Goal: Task Accomplishment & Management: Contribute content

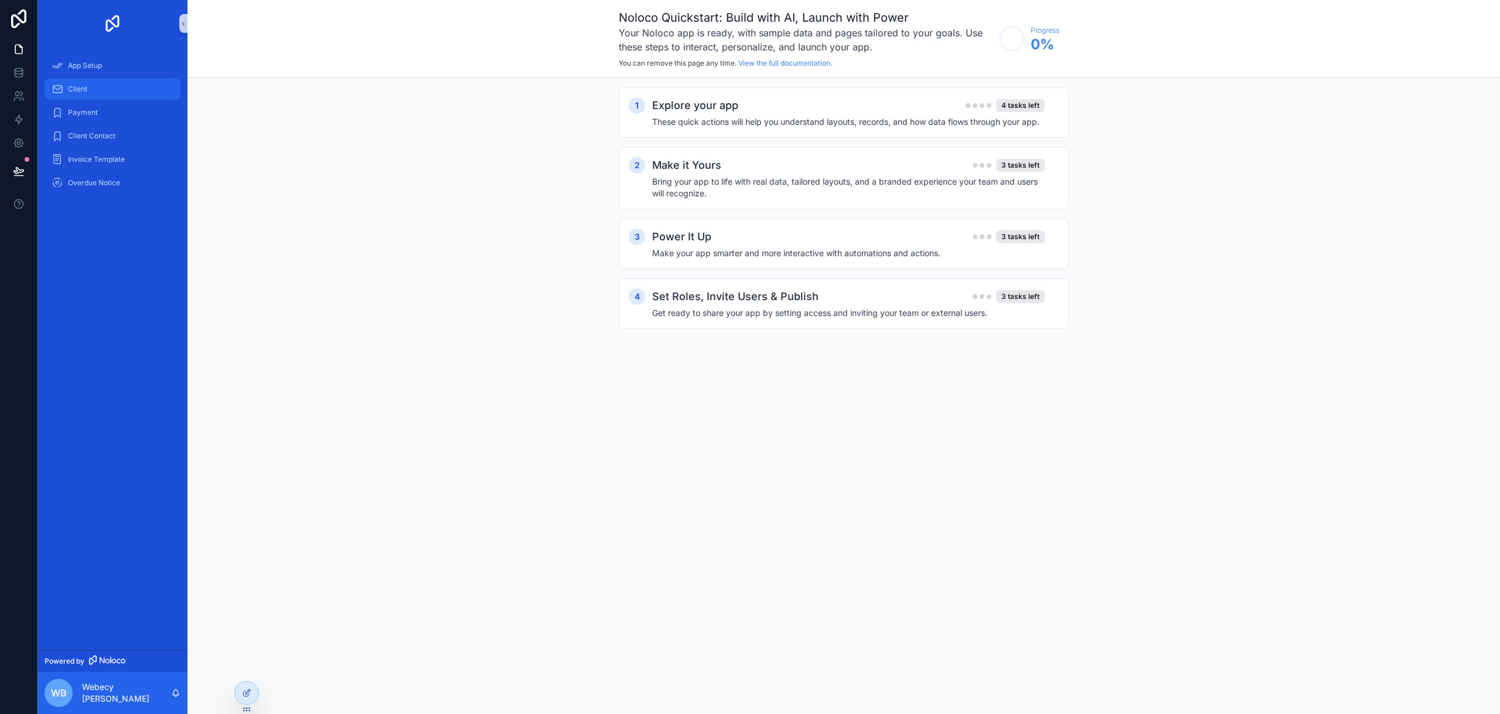
click at [108, 90] on div "Client" at bounding box center [113, 89] width 122 height 19
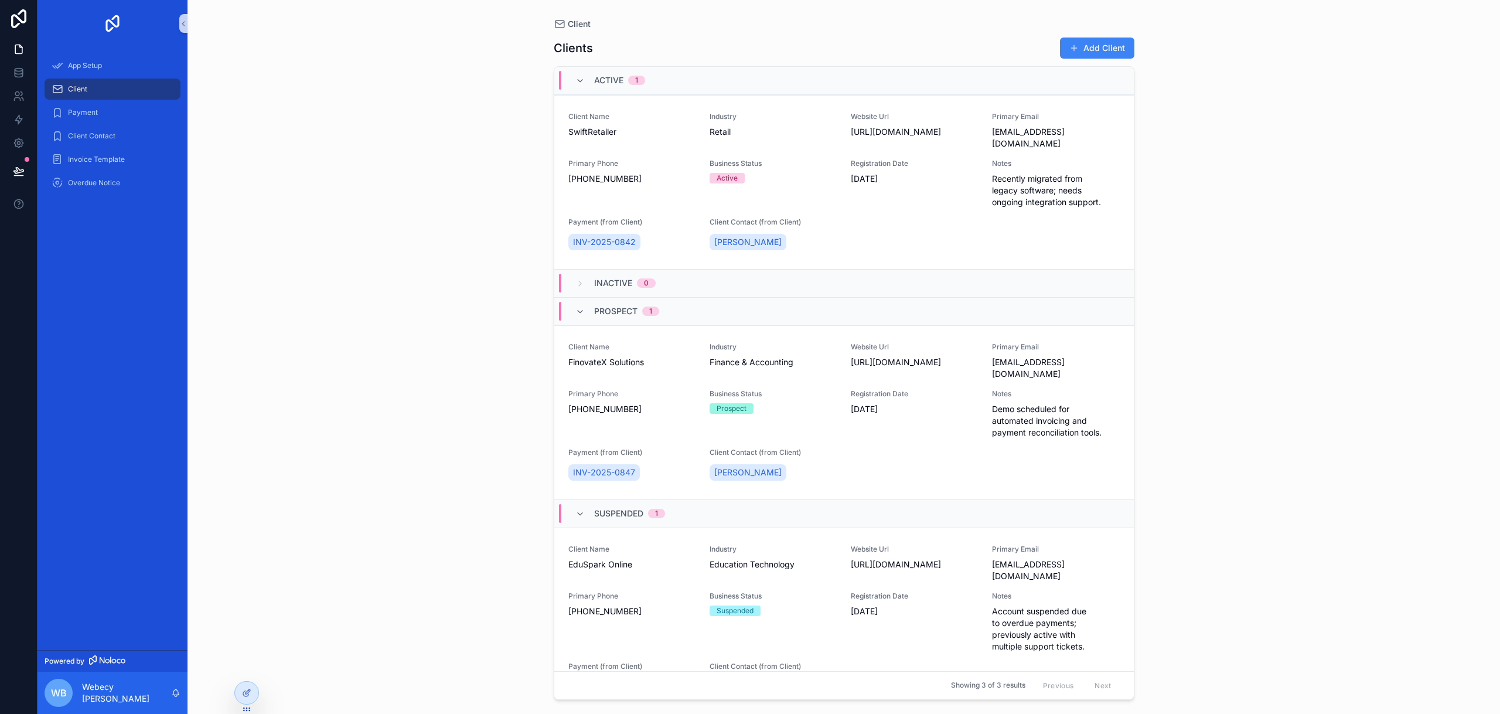
click at [599, 305] on span "Prospect" at bounding box center [615, 311] width 43 height 12
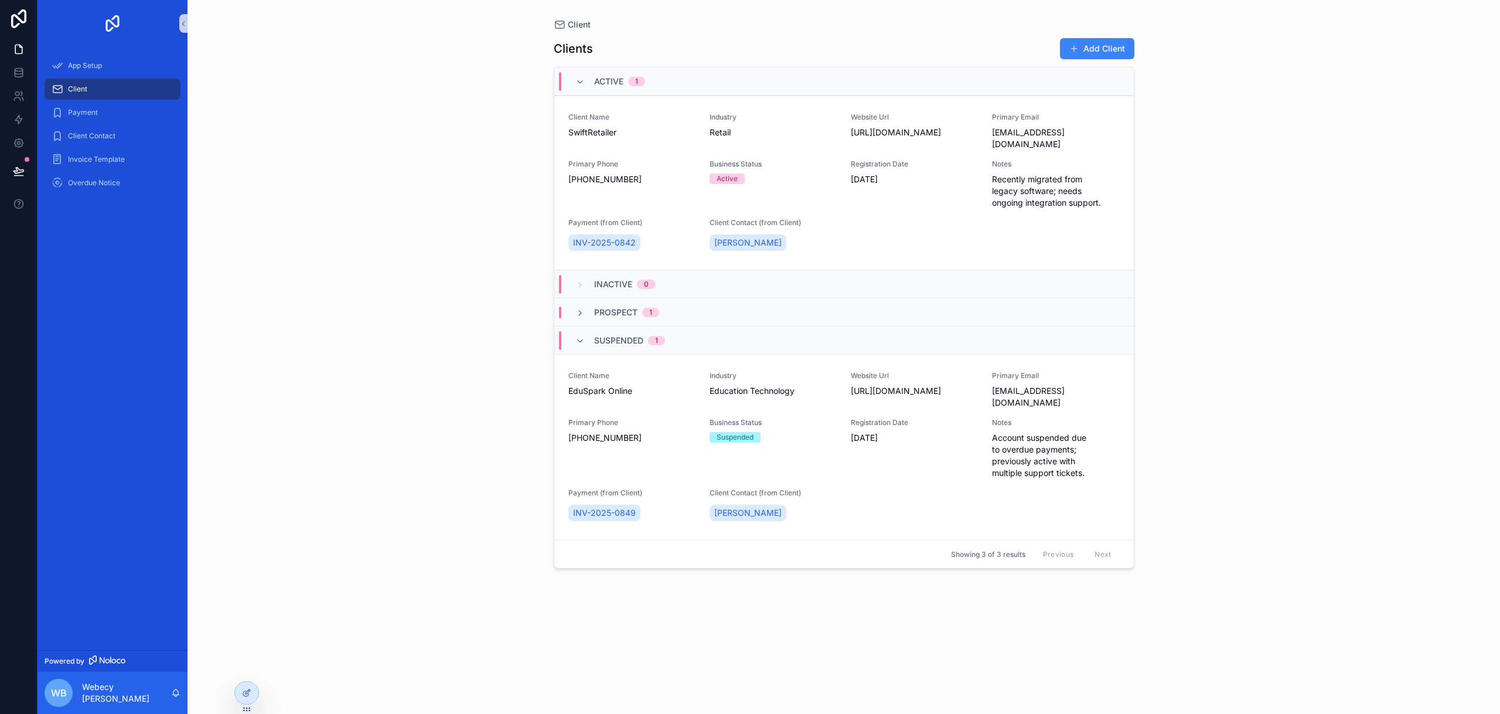
click at [605, 69] on div "Active 1" at bounding box center [844, 81] width 580 height 28
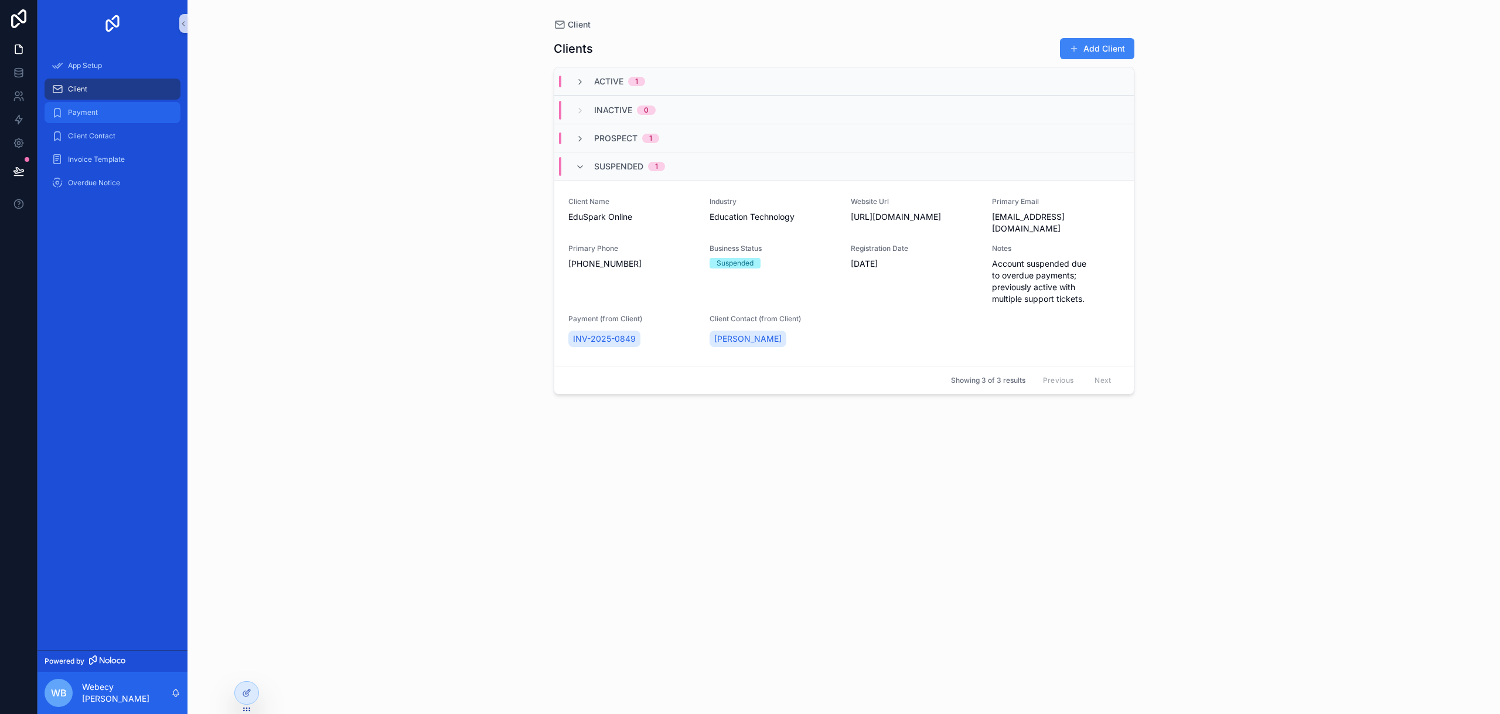
click at [122, 112] on div "Payment" at bounding box center [113, 112] width 122 height 19
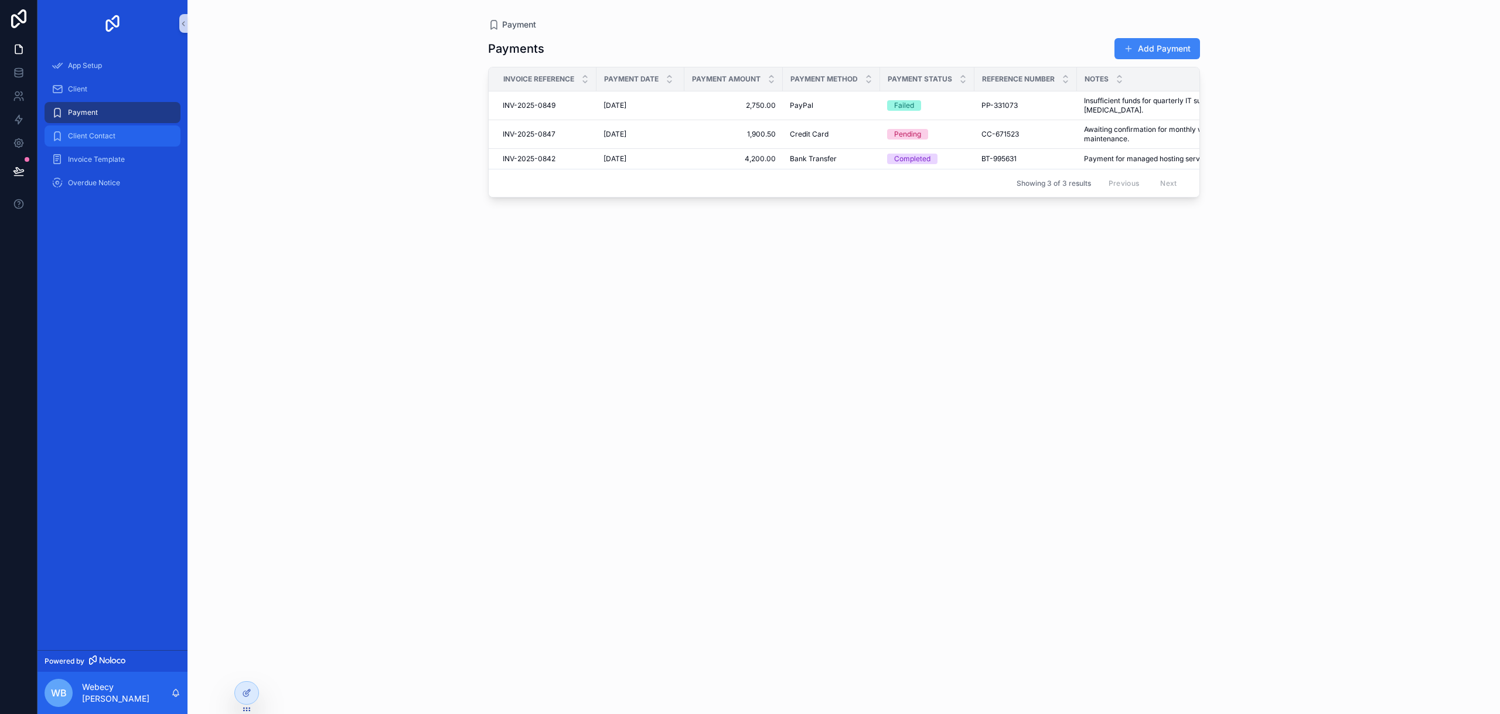
click at [98, 141] on div "Client Contact" at bounding box center [113, 136] width 122 height 19
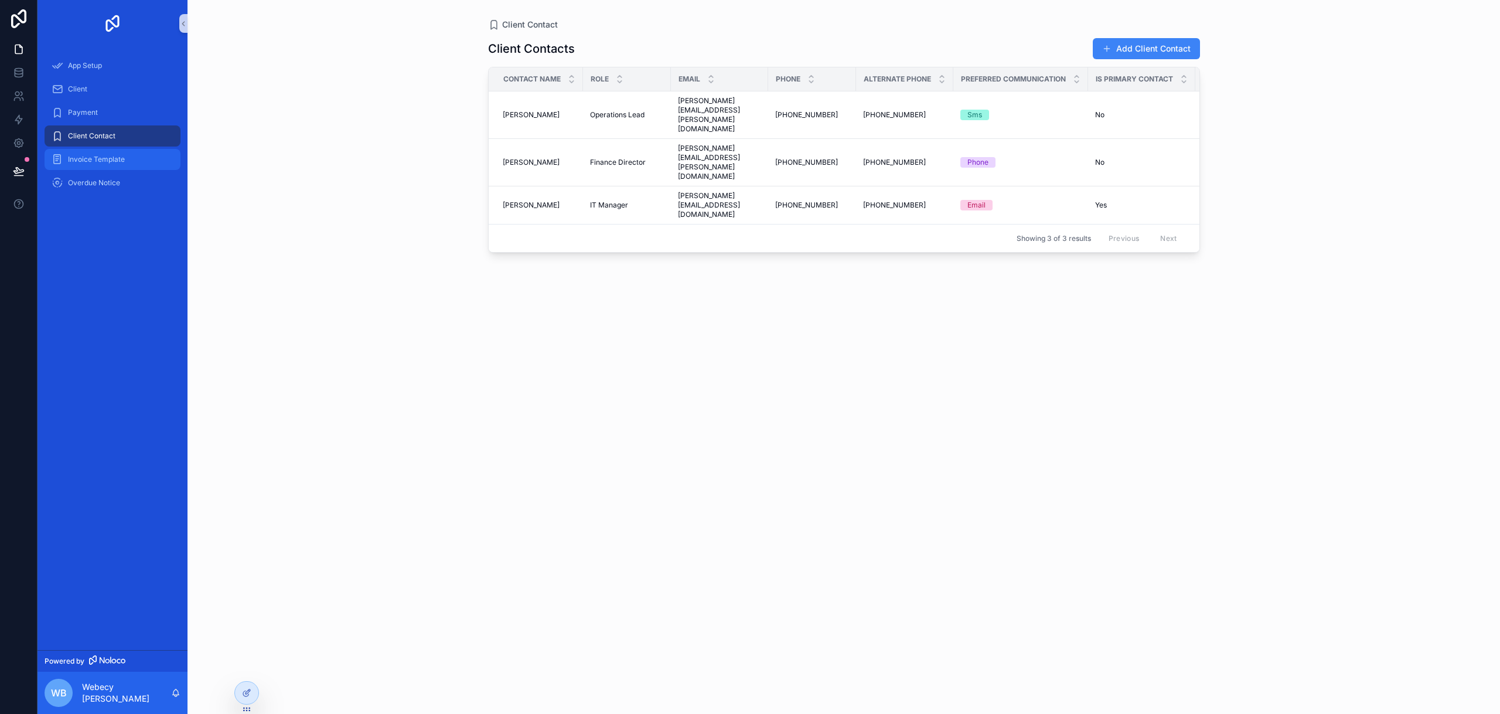
click at [100, 156] on span "Invoice Template" at bounding box center [96, 159] width 57 height 9
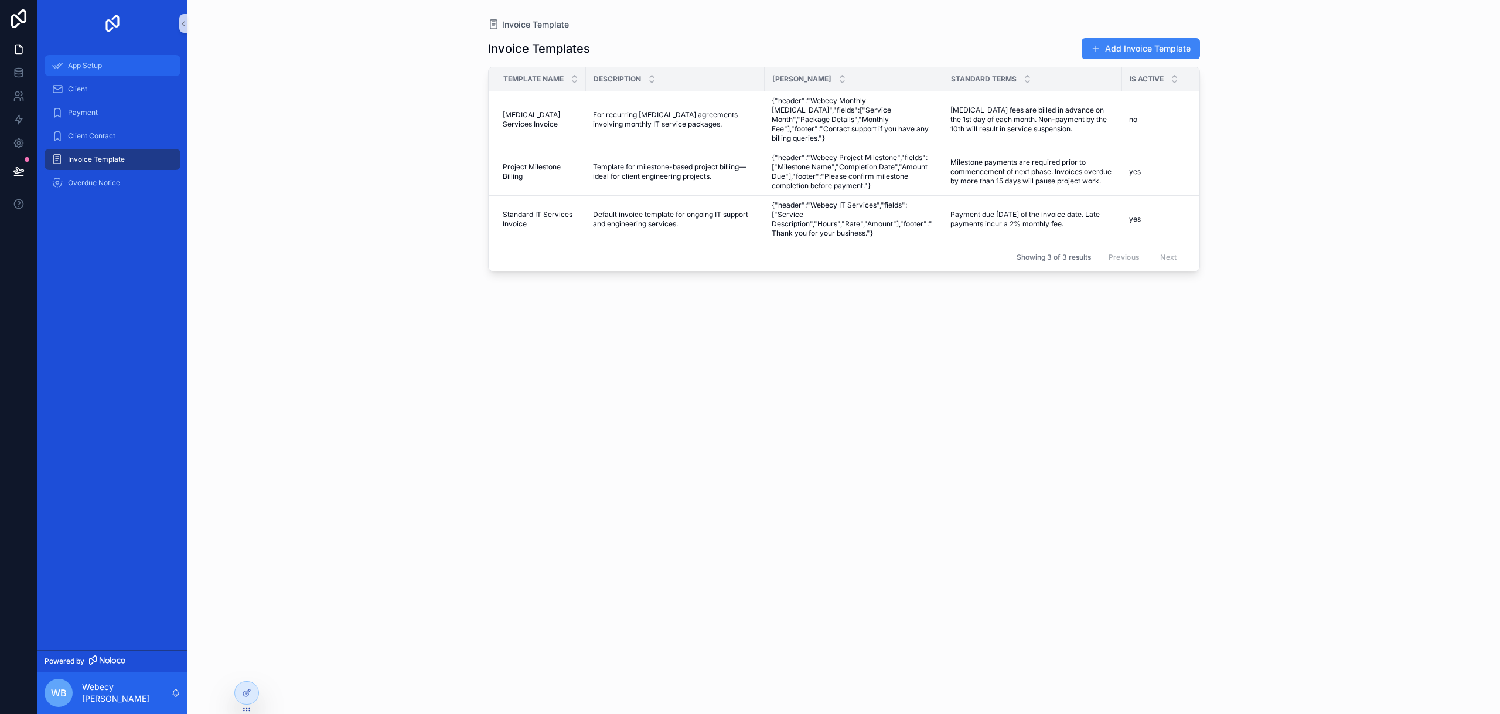
click at [96, 70] on span "App Setup" at bounding box center [85, 65] width 34 height 9
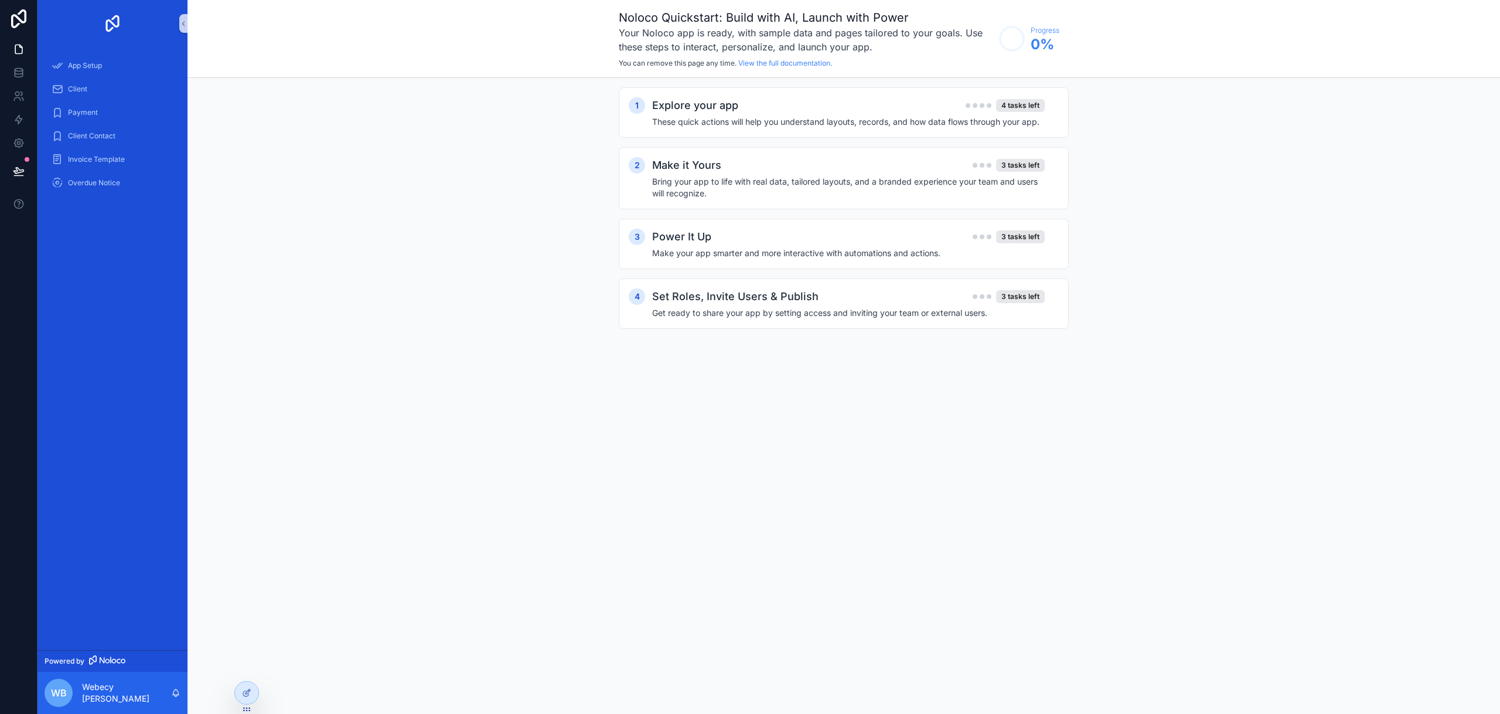
click at [1027, 39] on icon "scrollable content" at bounding box center [1012, 39] width 38 height 38
click at [19, 70] on icon at bounding box center [19, 70] width 8 height 3
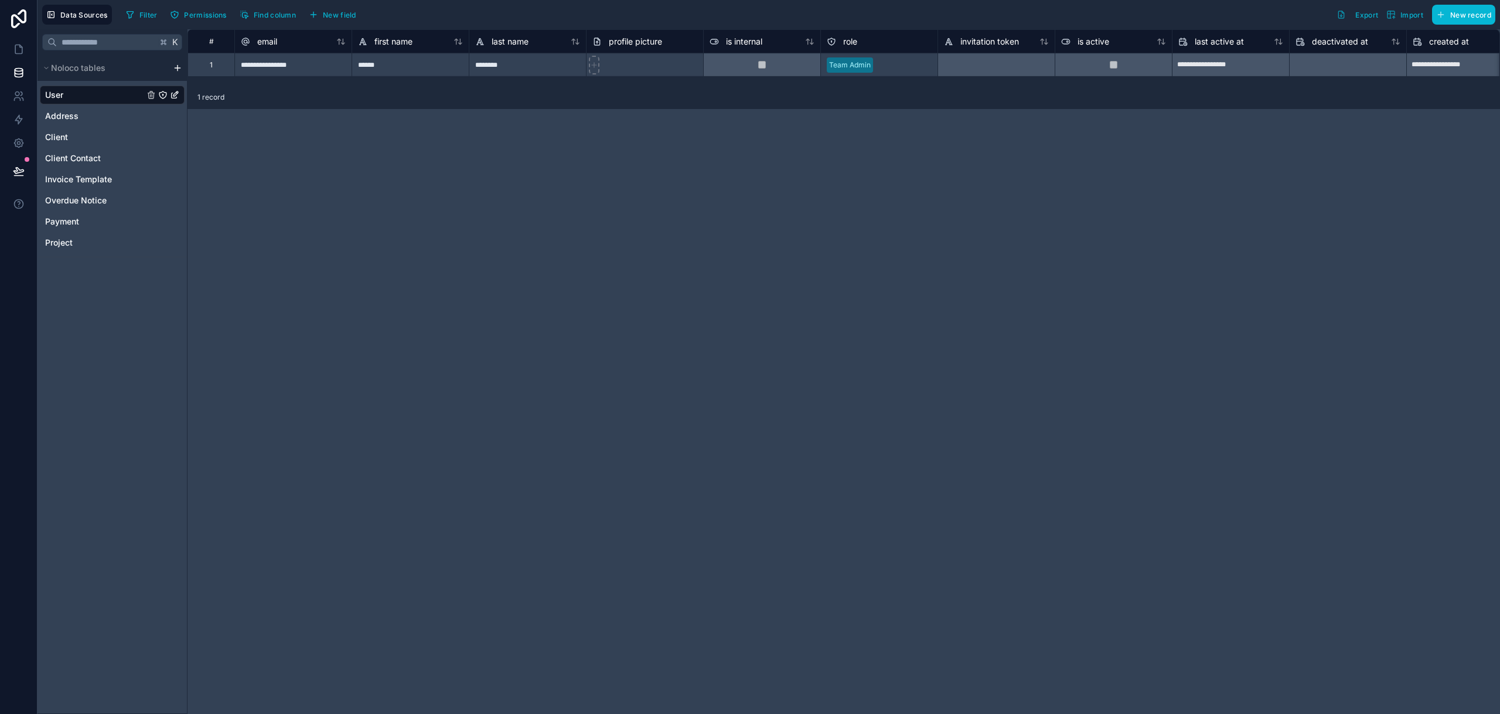
click at [177, 67] on html "**********" at bounding box center [750, 357] width 1500 height 714
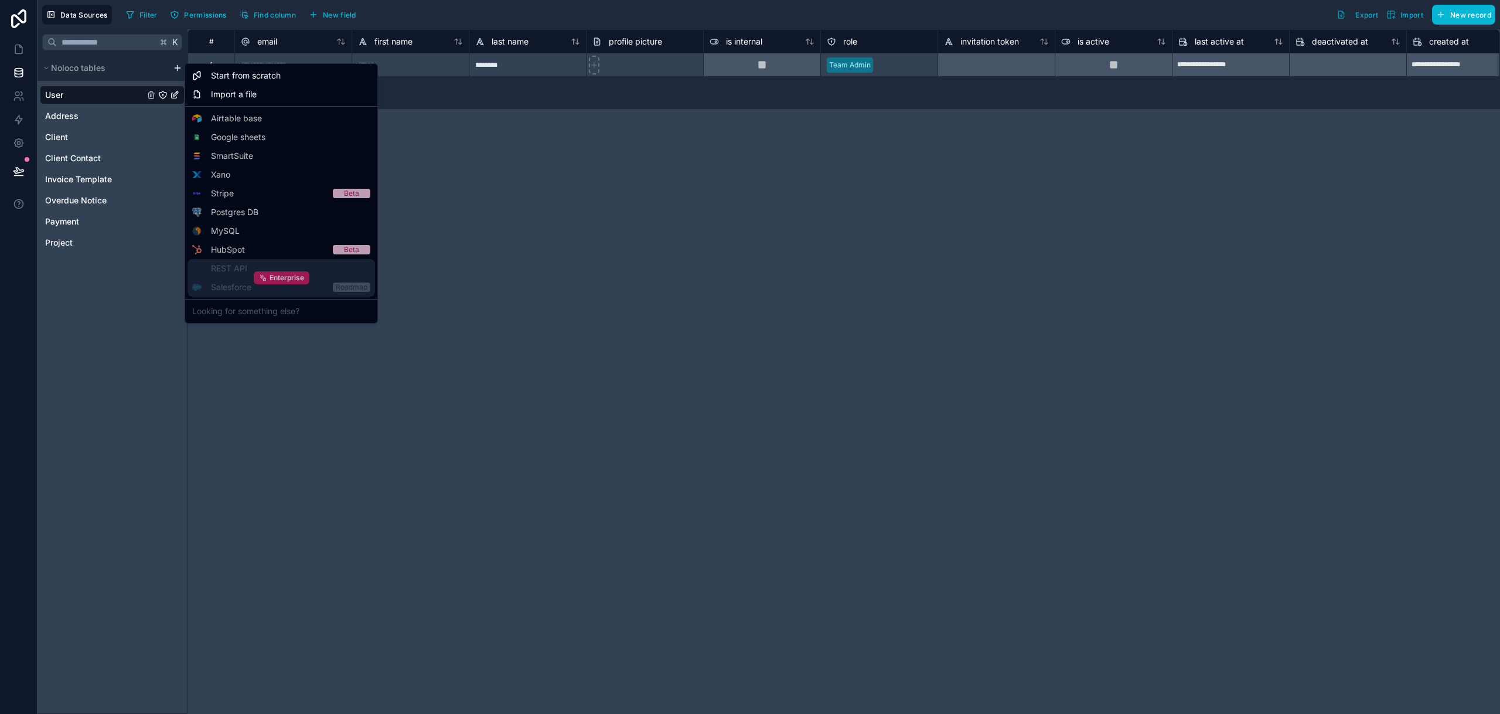
click at [281, 274] on span "Enterprise" at bounding box center [287, 277] width 35 height 9
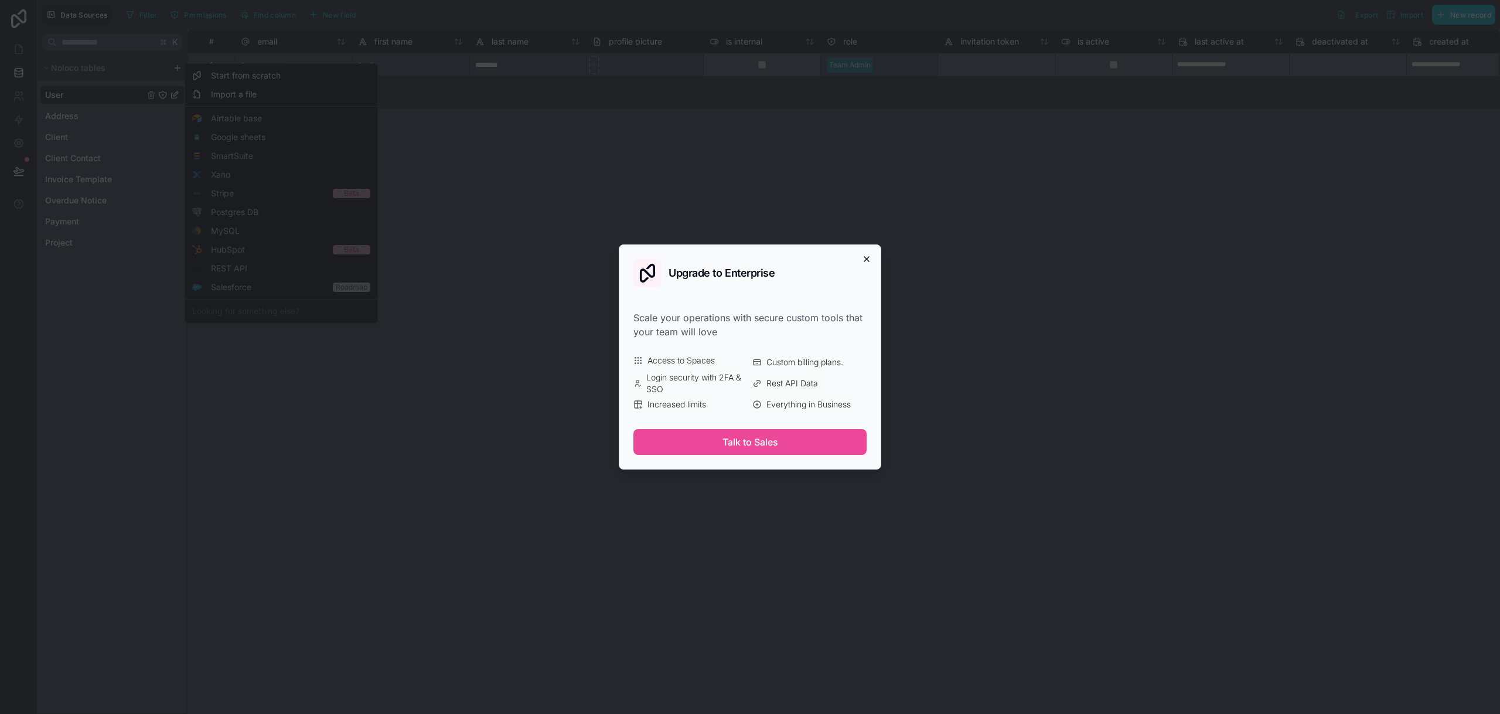
click at [869, 256] on icon "button" at bounding box center [866, 258] width 9 height 9
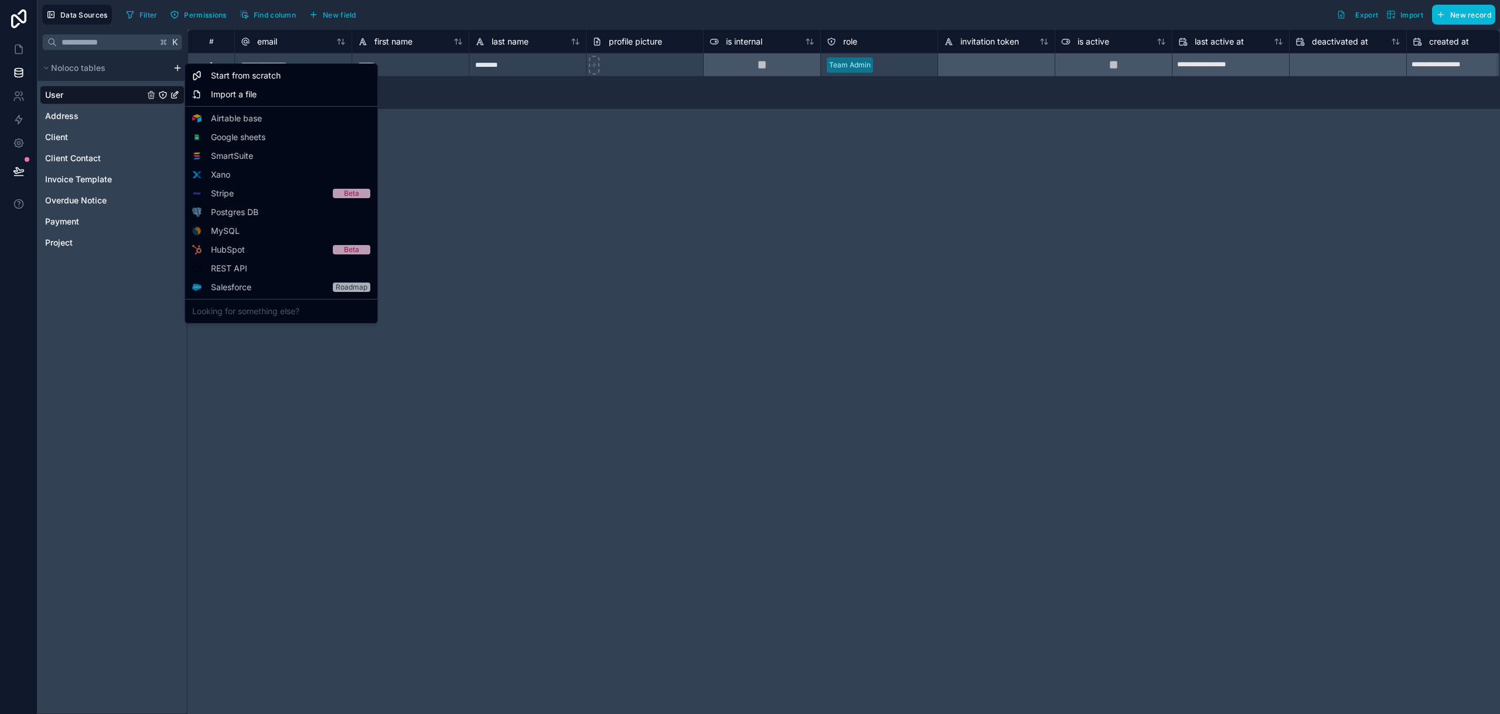
click at [86, 119] on html "**********" at bounding box center [750, 357] width 1500 height 714
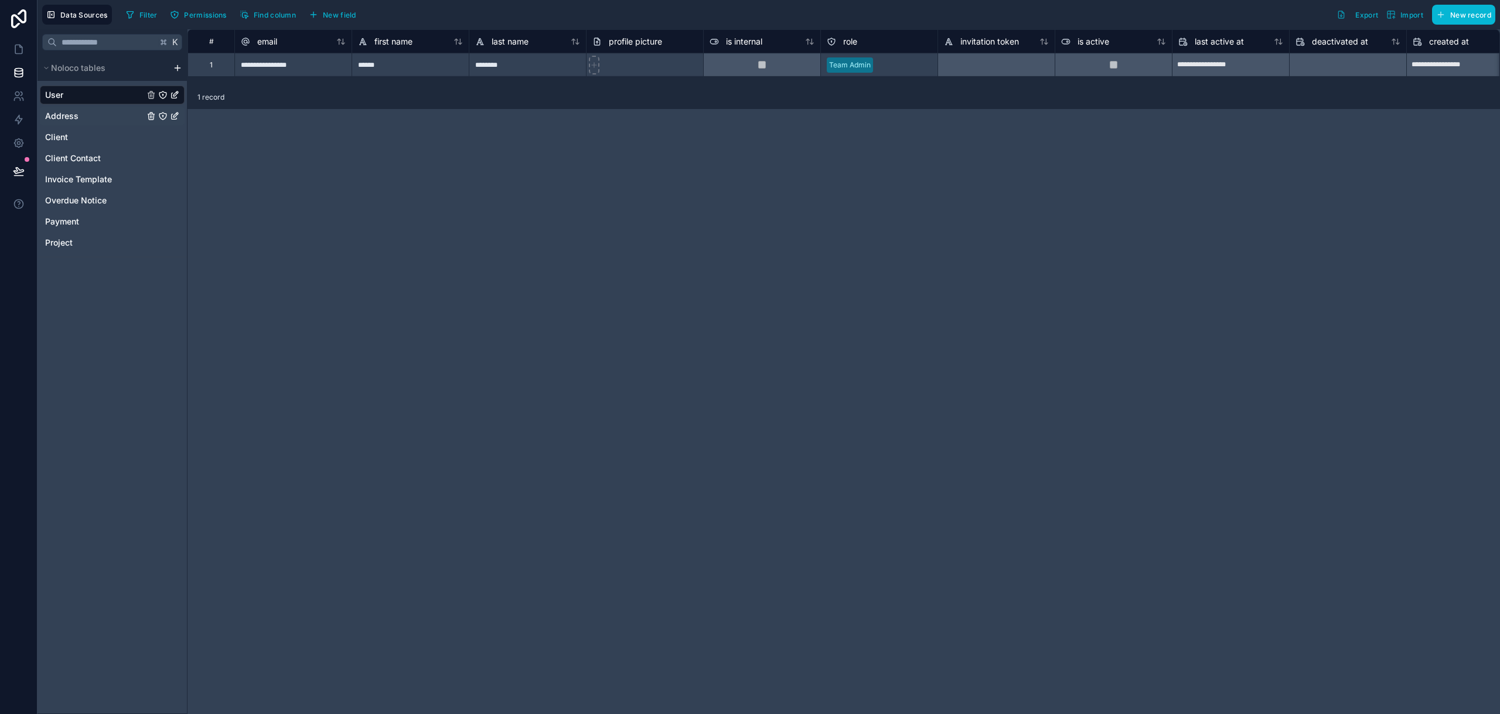
click at [62, 115] on span "Address" at bounding box center [61, 116] width 33 height 12
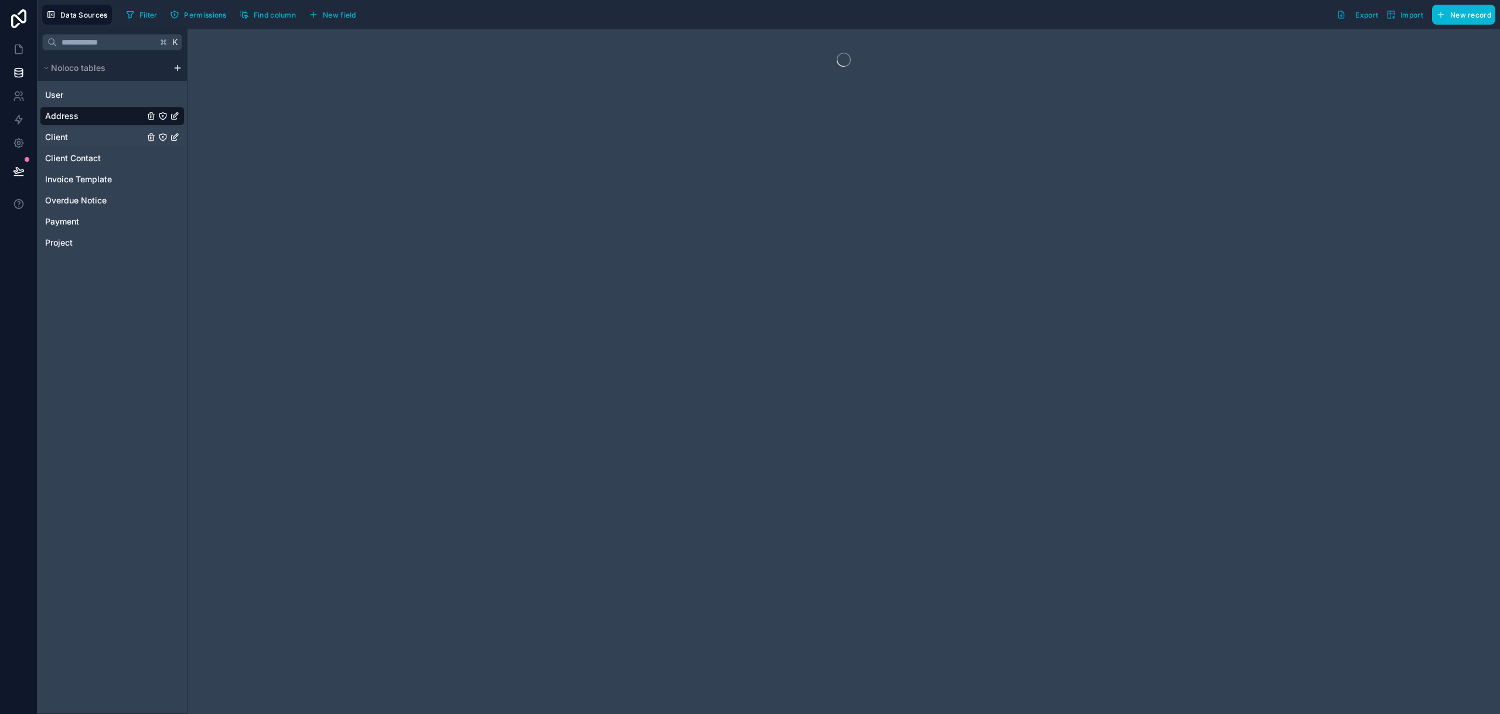
click at [64, 138] on span "Client" at bounding box center [56, 137] width 23 height 12
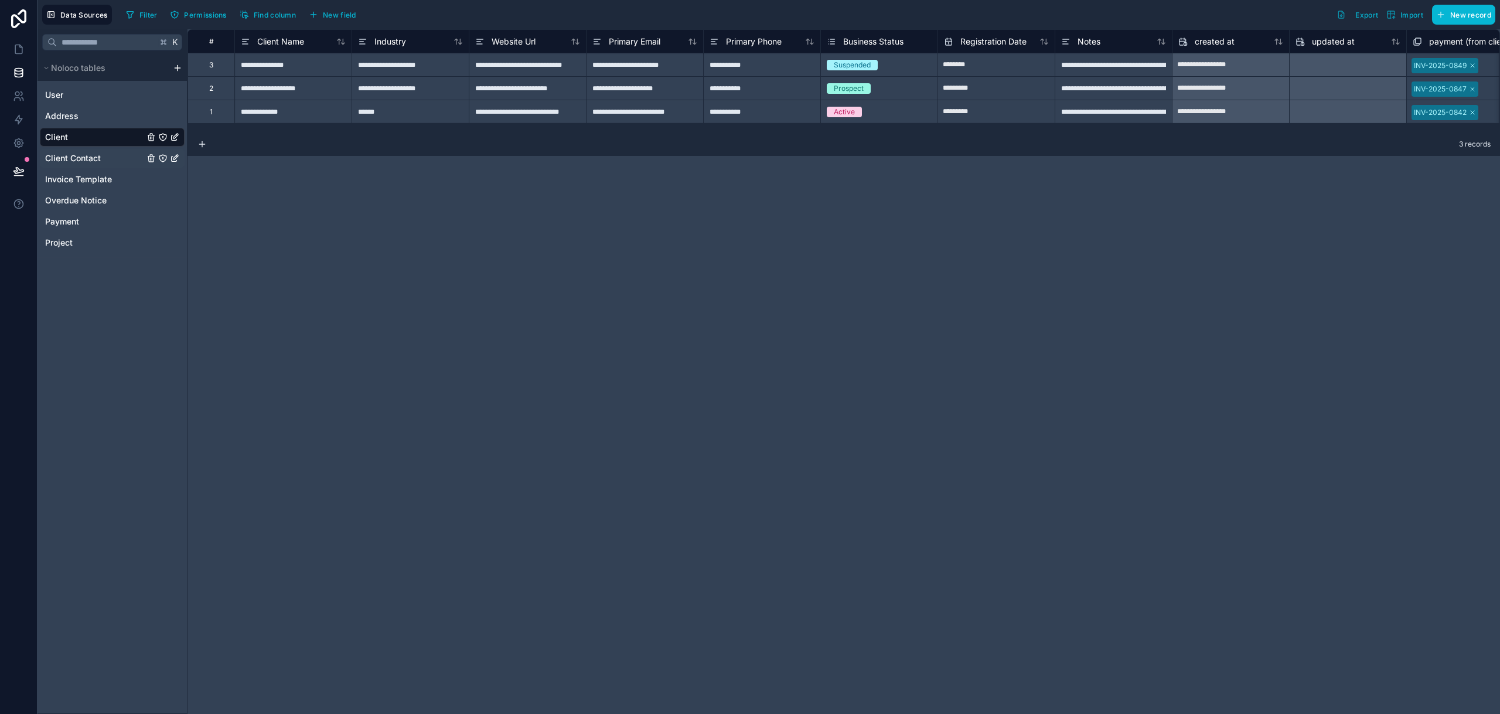
click at [99, 157] on span "Client Contact" at bounding box center [73, 158] width 56 height 12
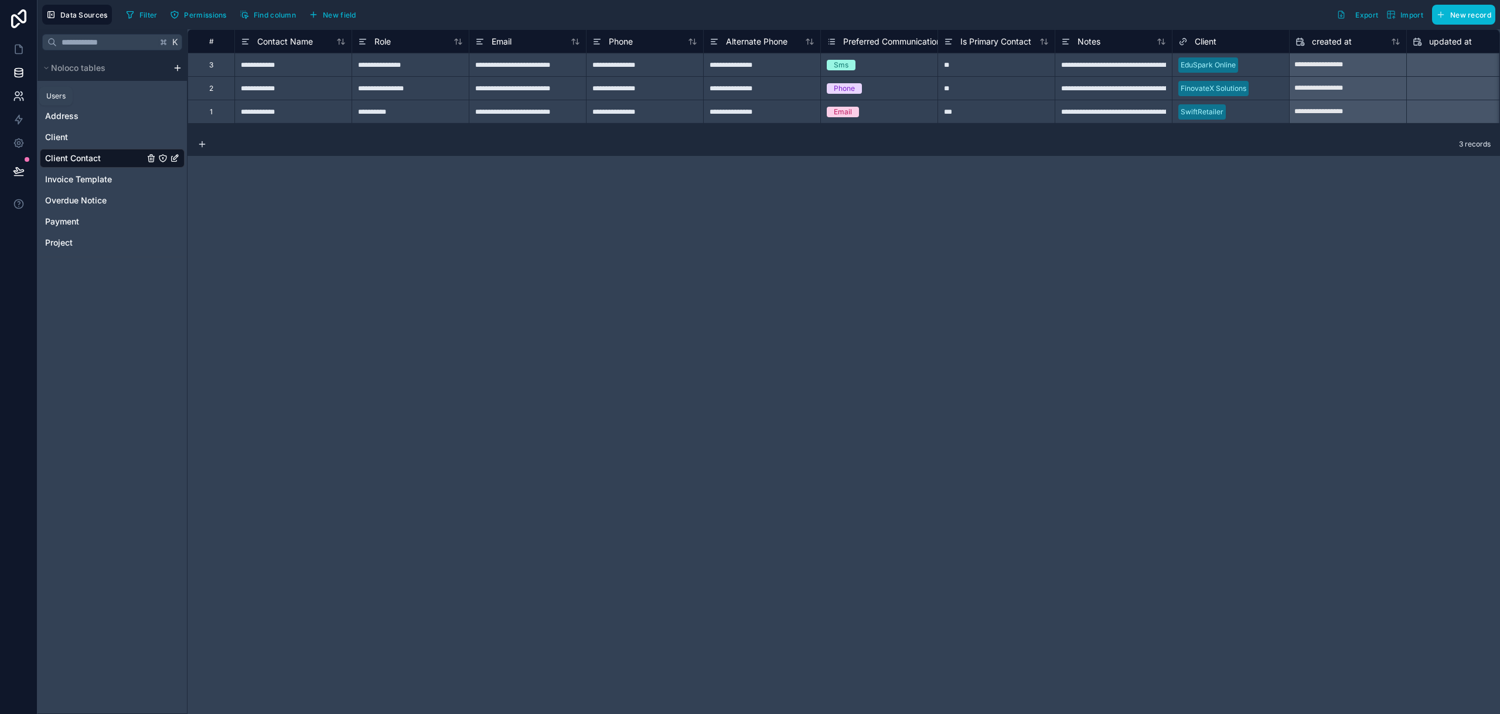
click at [16, 94] on icon at bounding box center [19, 96] width 12 height 12
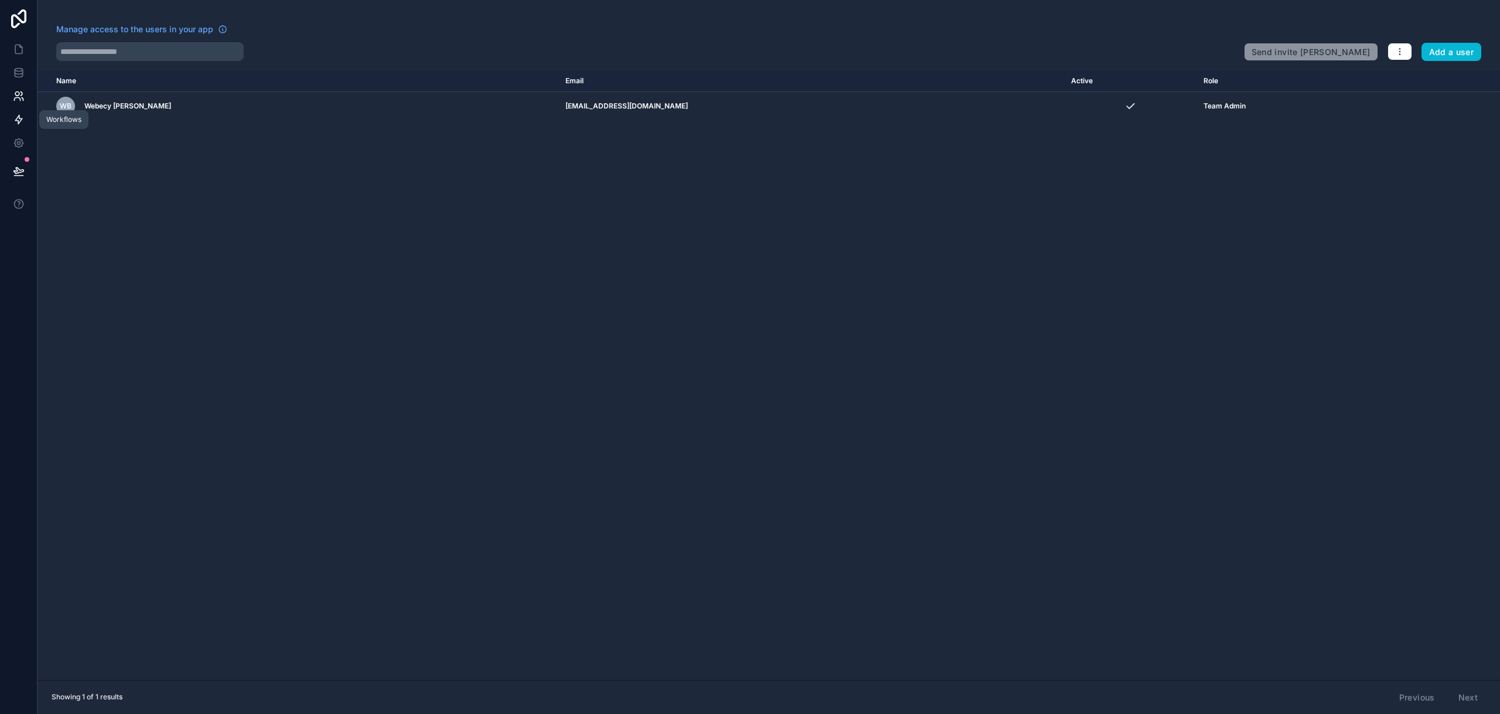
click at [16, 117] on icon at bounding box center [19, 120] width 12 height 12
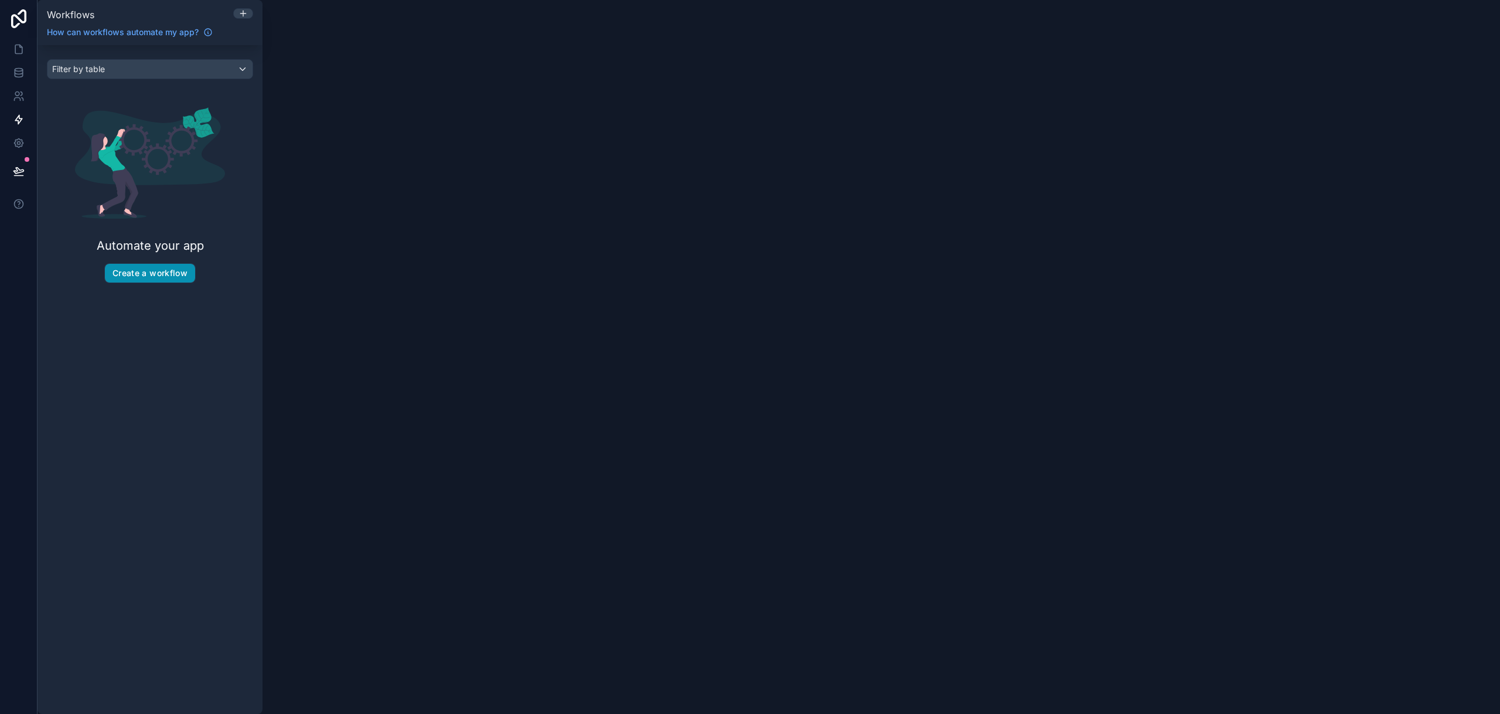
click at [141, 277] on button "Create a workflow" at bounding box center [150, 273] width 90 height 19
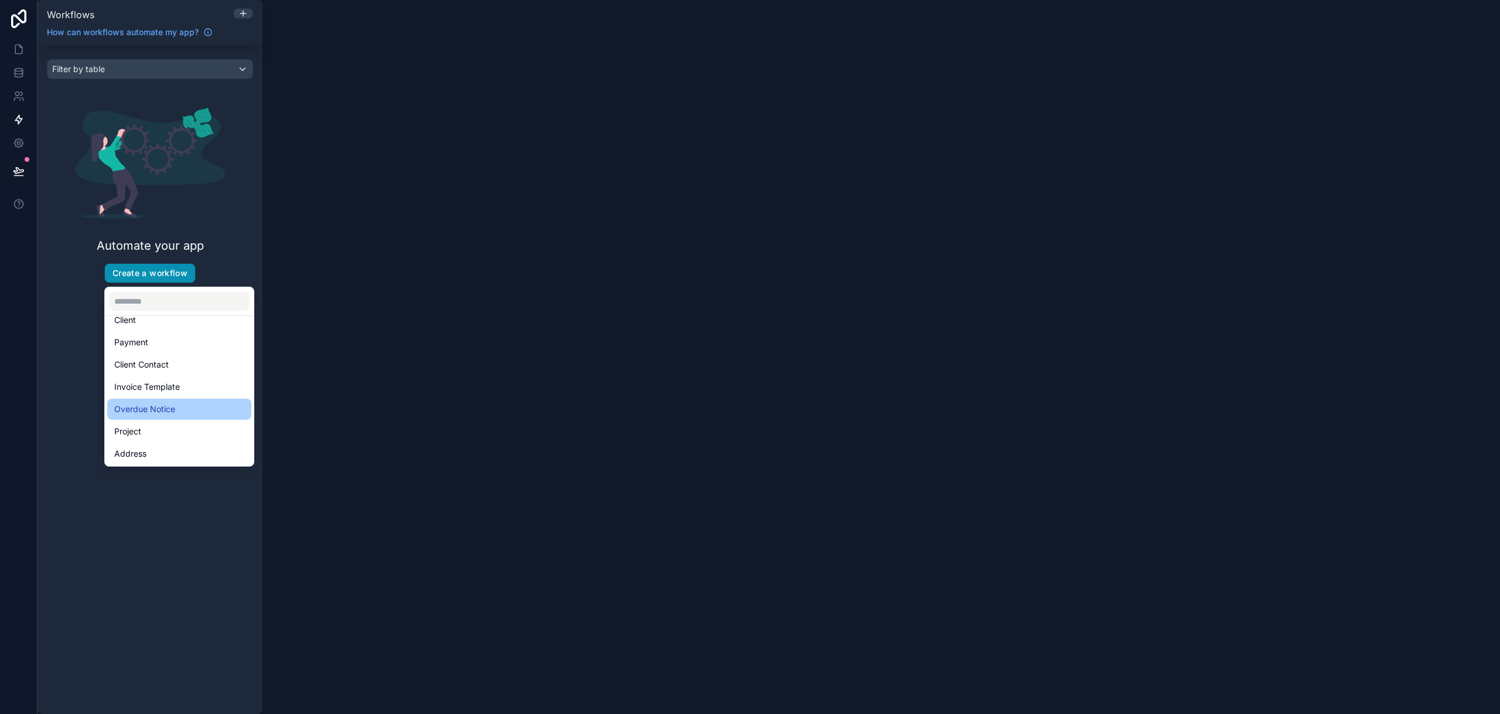
scroll to position [56, 0]
click at [47, 197] on div "scrollable content" at bounding box center [750, 357] width 1500 height 714
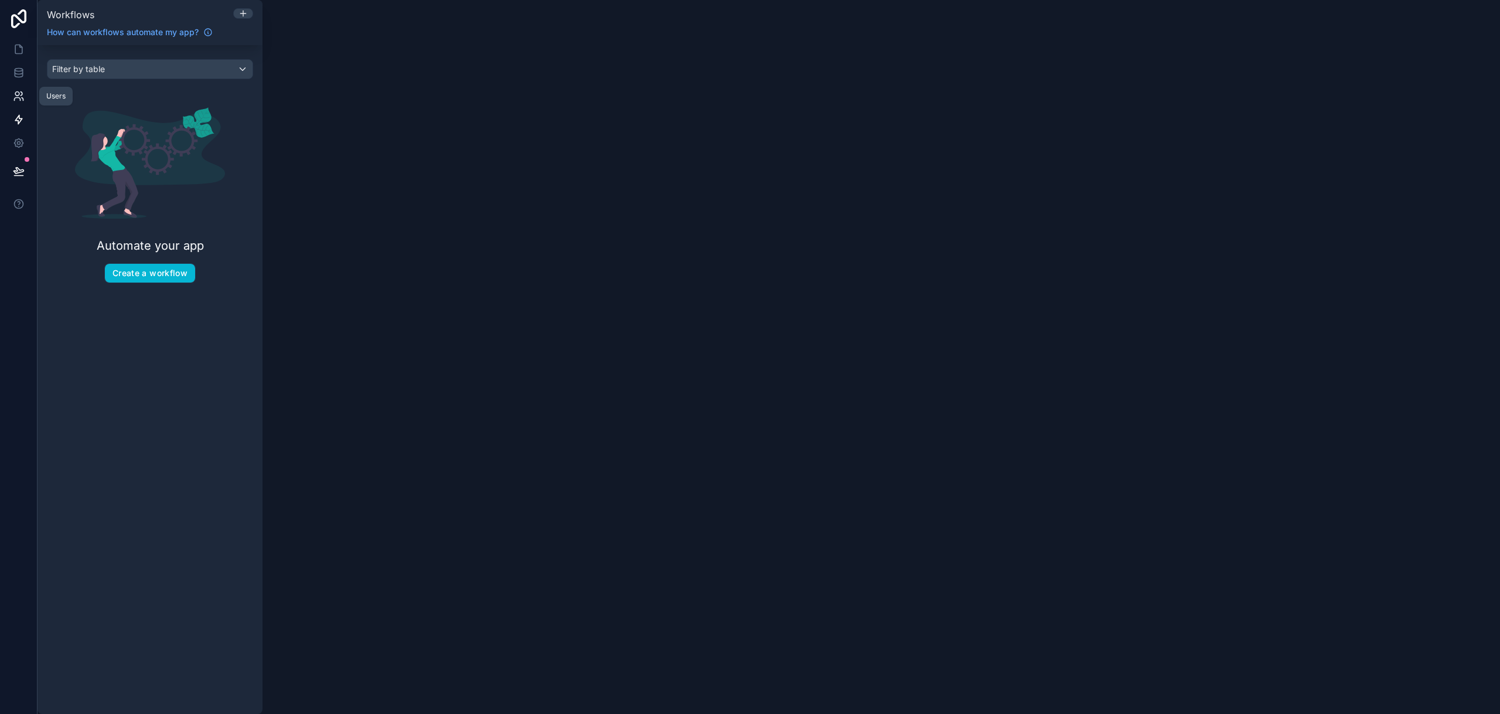
click at [13, 91] on icon at bounding box center [19, 96] width 12 height 12
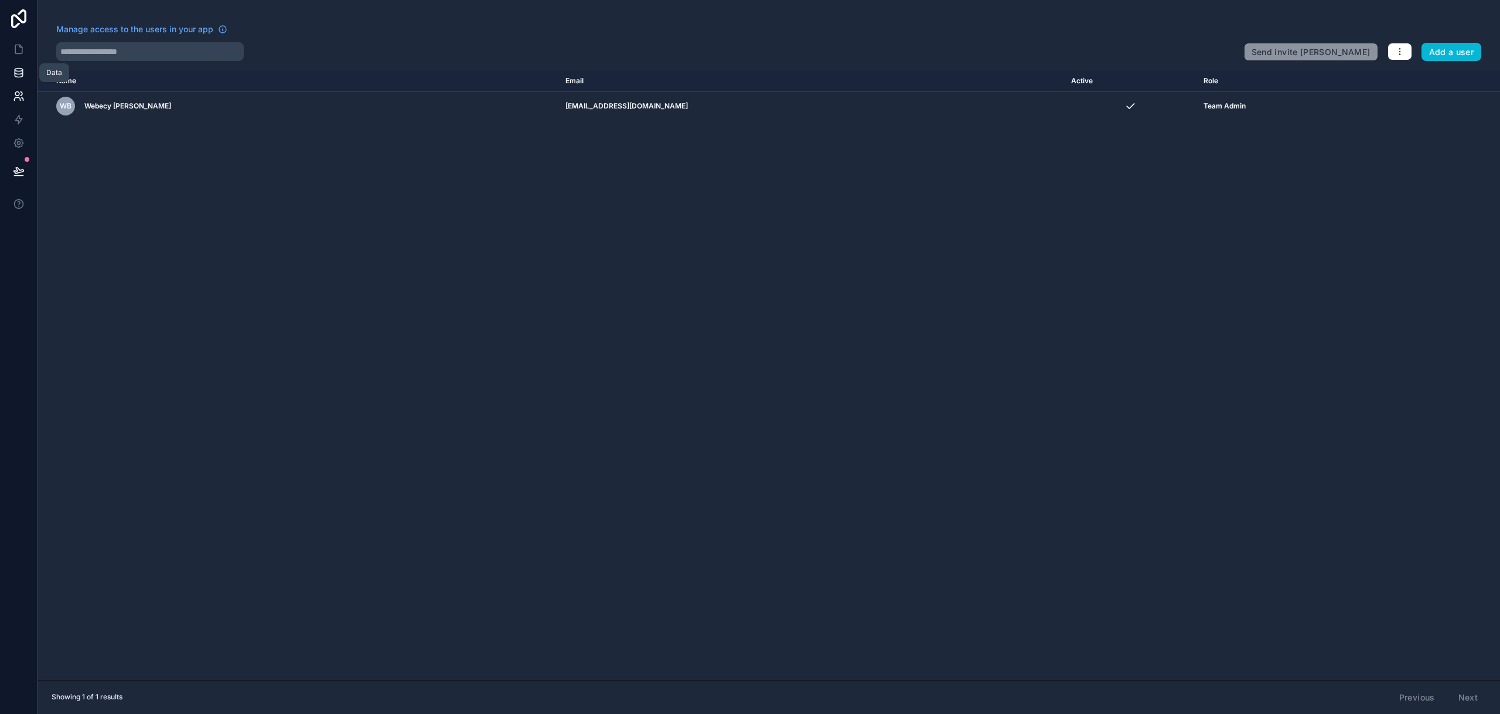
click at [22, 69] on icon at bounding box center [19, 70] width 8 height 3
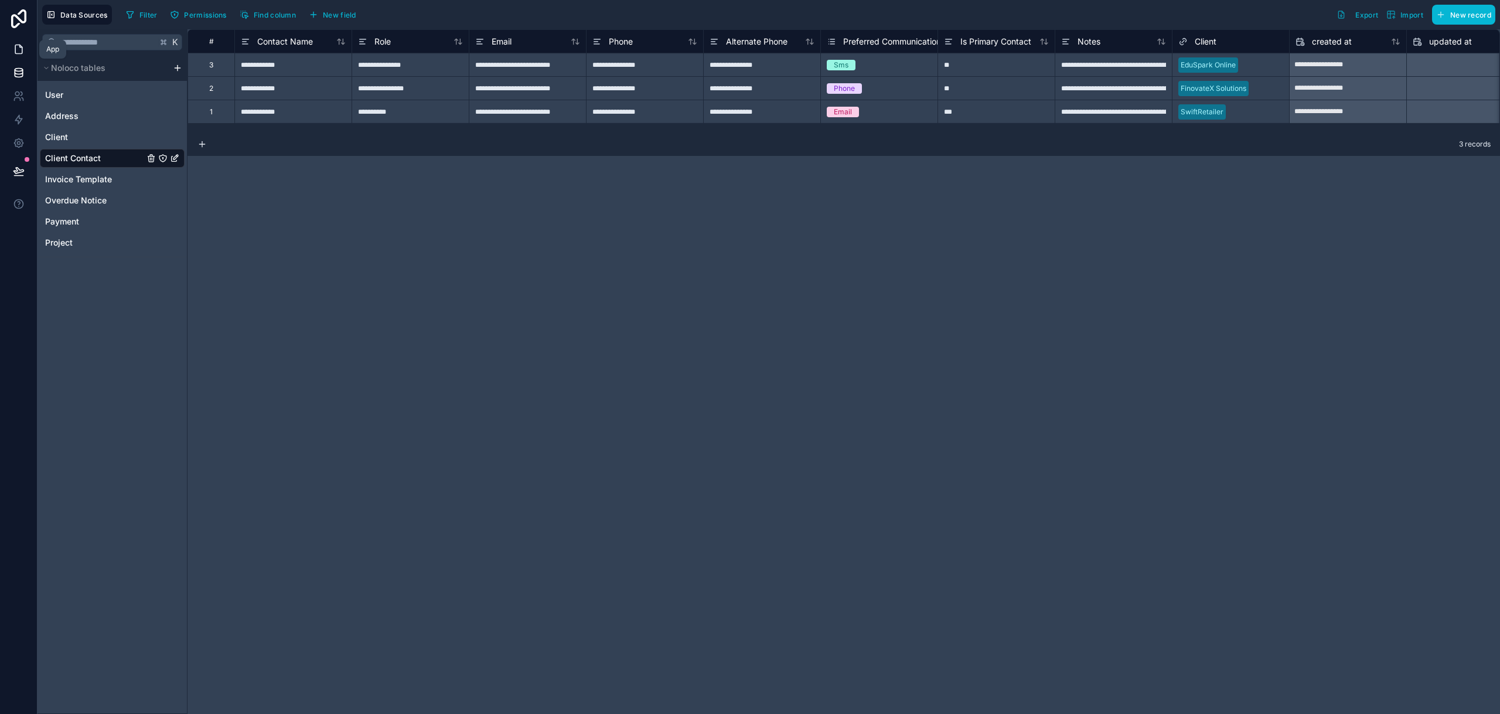
click at [17, 52] on icon at bounding box center [19, 49] width 12 height 12
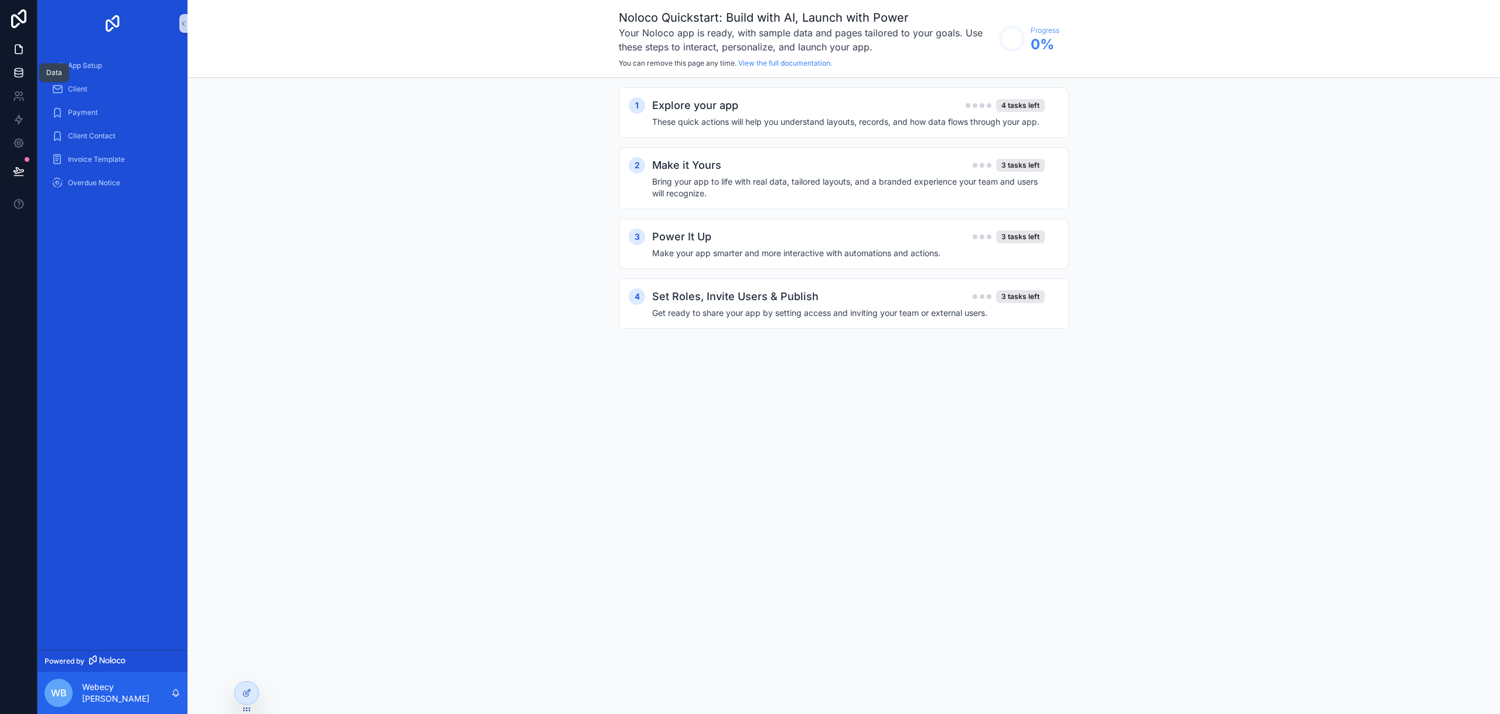
click at [17, 67] on icon at bounding box center [19, 73] width 12 height 12
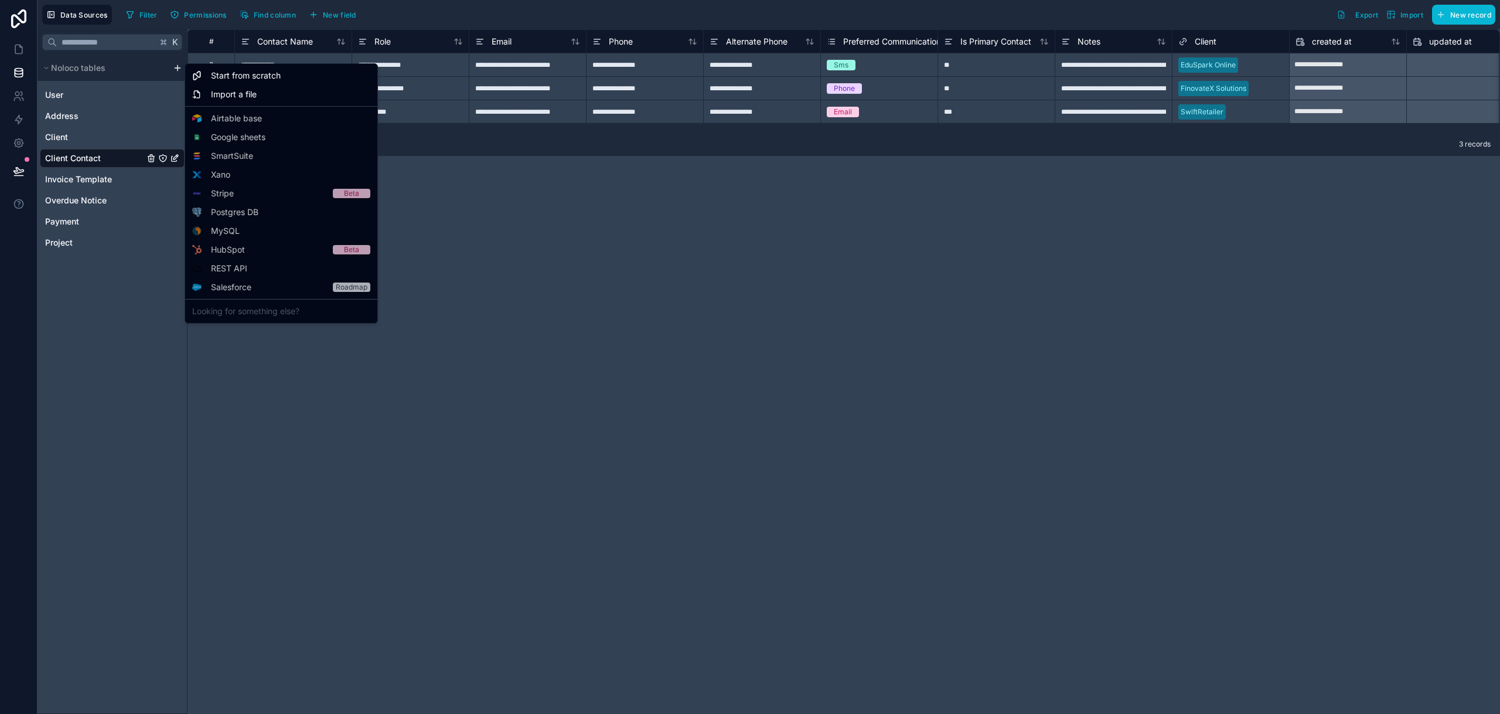
click at [176, 67] on html "**********" at bounding box center [750, 357] width 1500 height 714
click at [253, 80] on span "Start from scratch" at bounding box center [246, 76] width 70 height 12
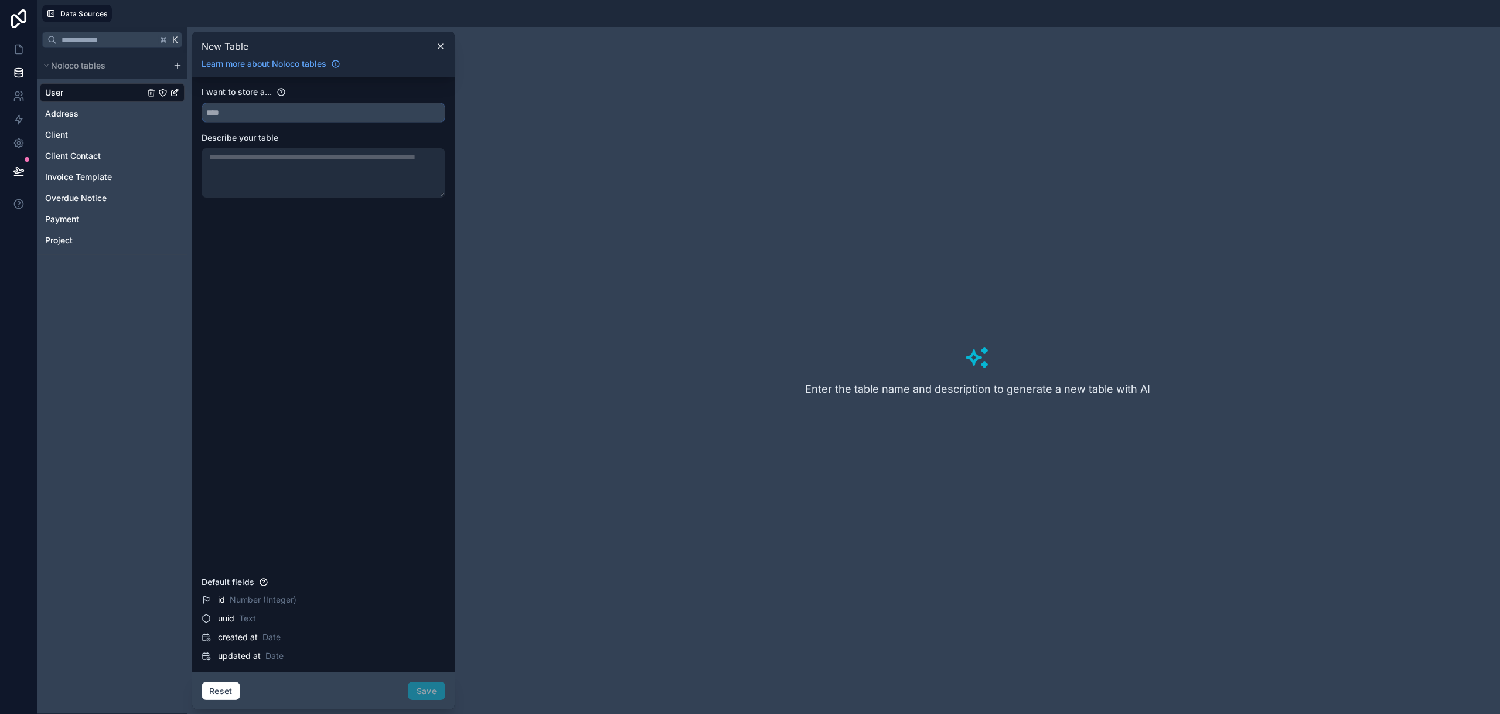
click at [254, 114] on input "text" at bounding box center [323, 112] width 243 height 19
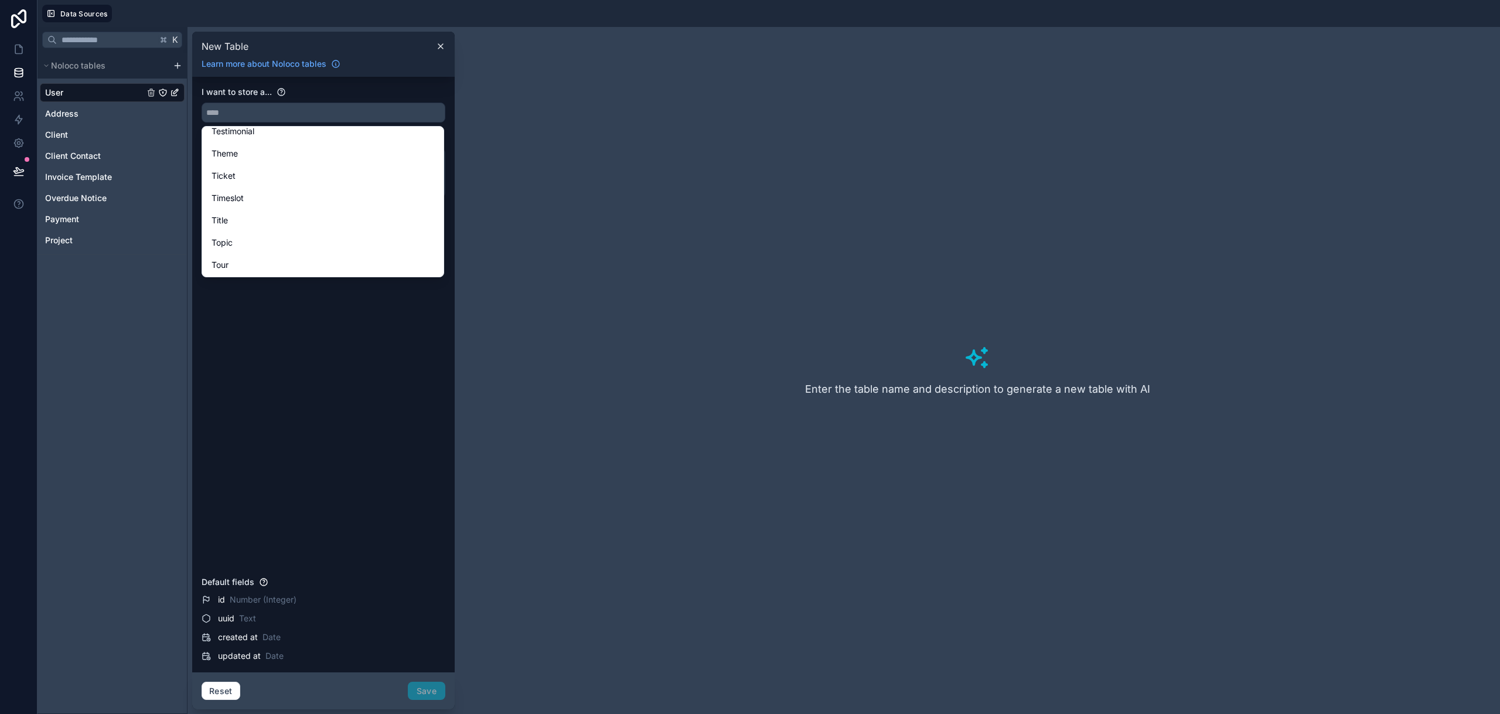
scroll to position [3773, 0]
click at [322, 105] on input "text" at bounding box center [323, 112] width 243 height 19
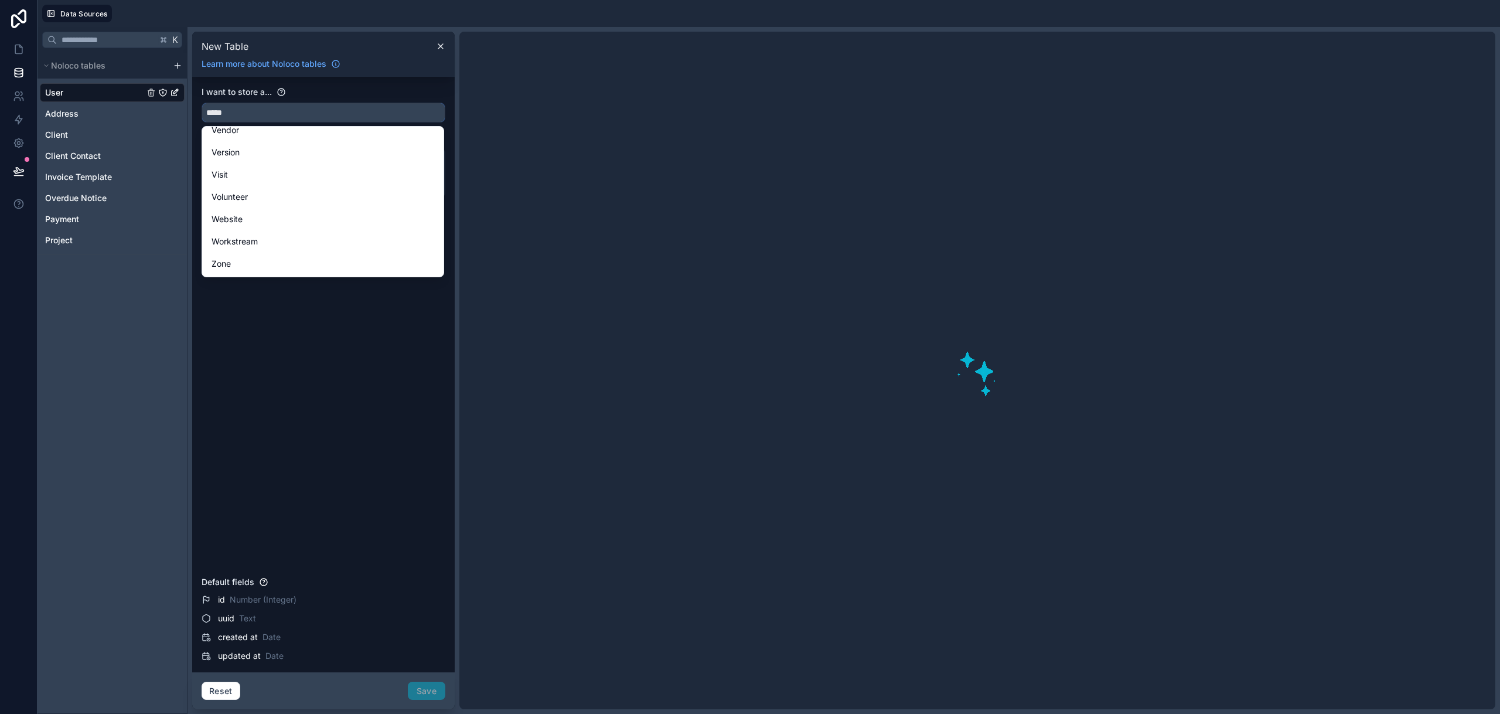
click at [202, 103] on button "****" at bounding box center [324, 113] width 244 height 20
type input "*******"
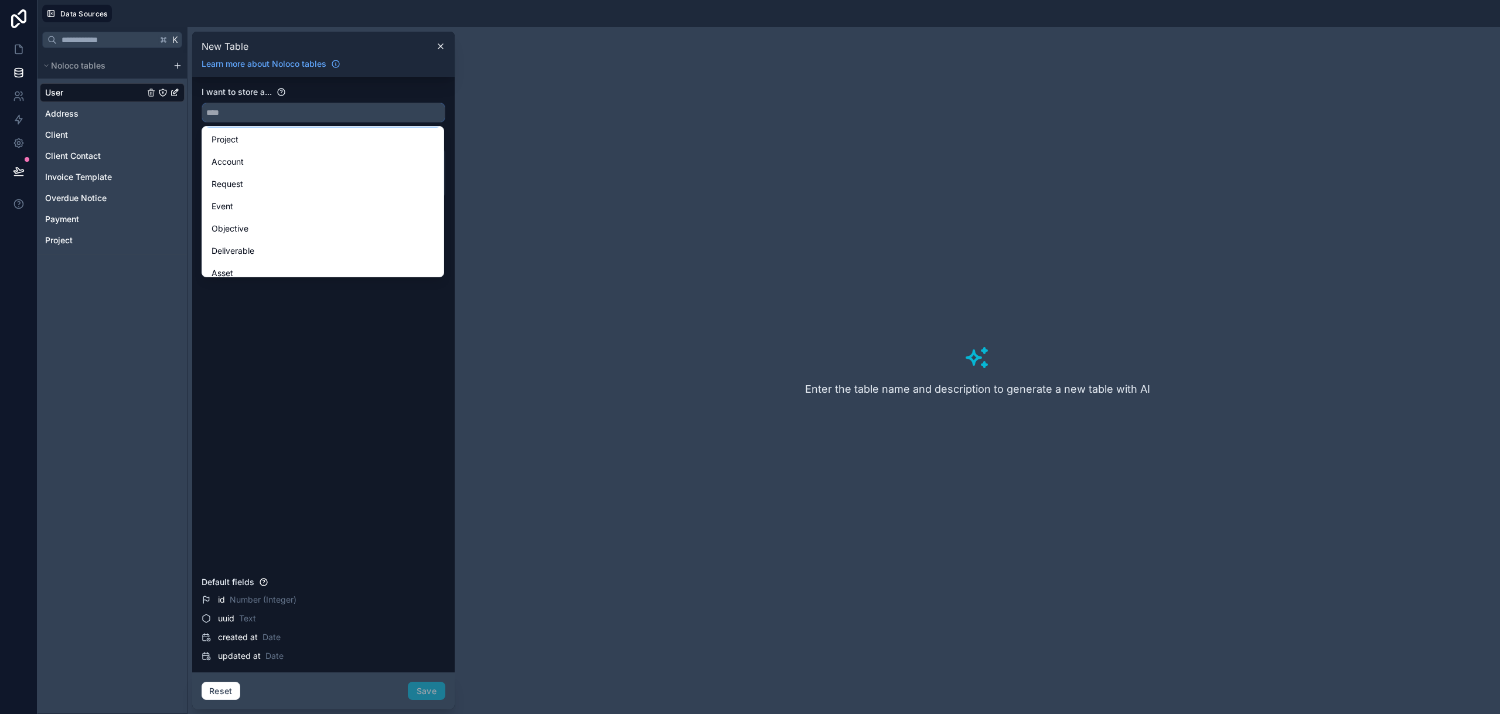
scroll to position [0, 0]
click at [264, 145] on div "Task" at bounding box center [323, 139] width 223 height 14
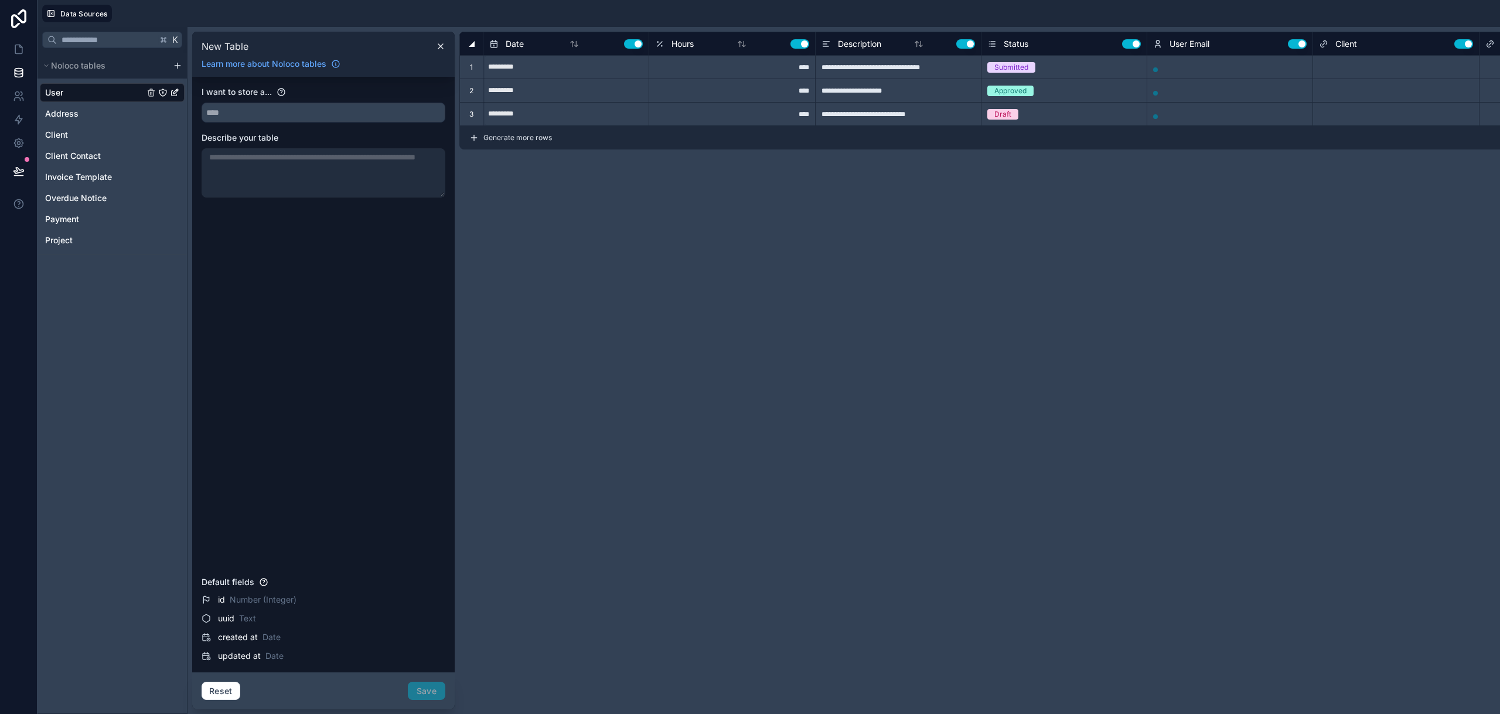
type input "****"
